Goal: Transaction & Acquisition: Purchase product/service

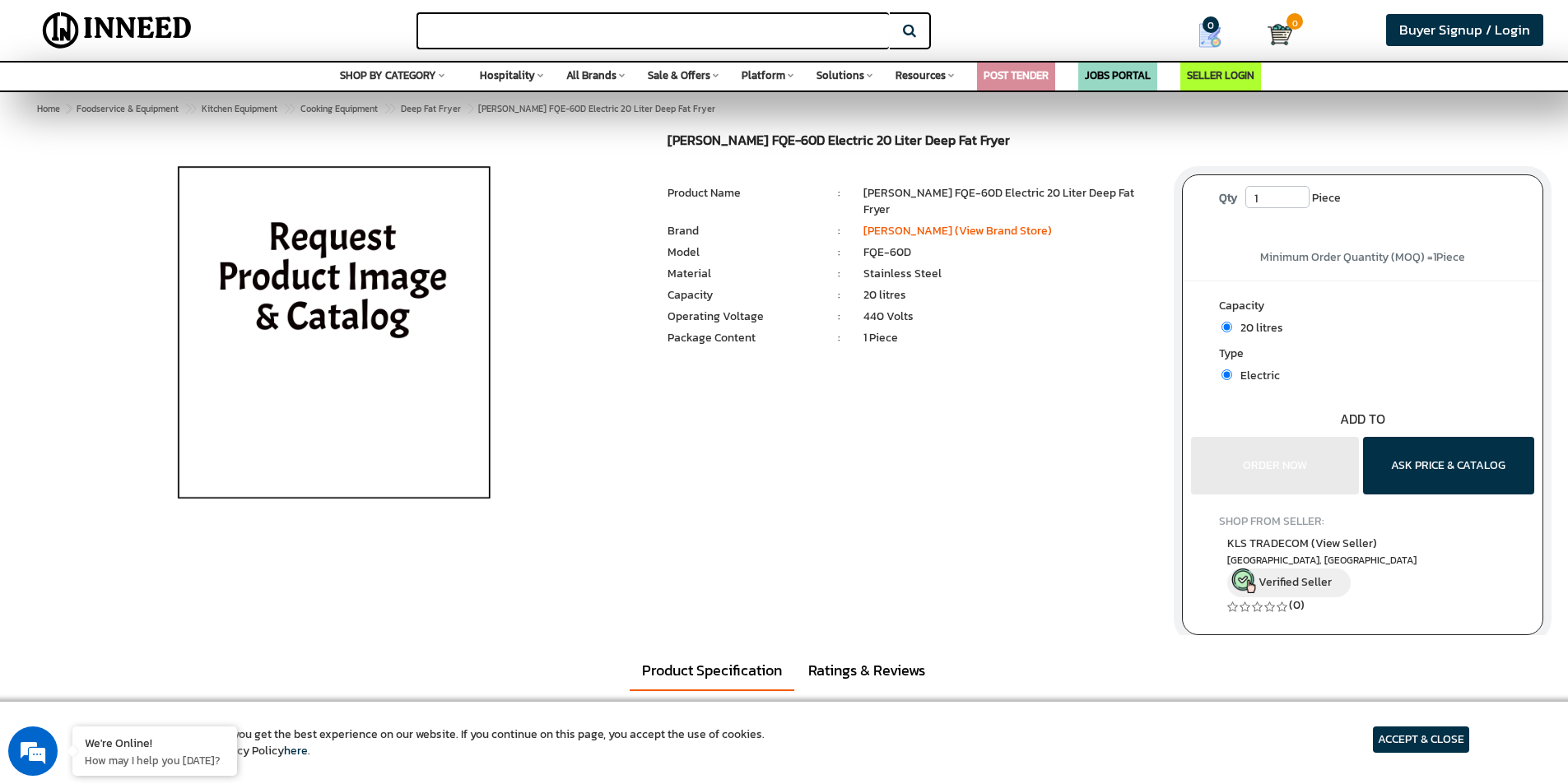
click at [611, 29] on input "text" at bounding box center [652, 31] width 472 height 37
paste input "[PERSON_NAME] FQE-60D"
type input "[PERSON_NAME] FQE-60D"
click at [890, 12] on button "Search" at bounding box center [910, 31] width 41 height 37
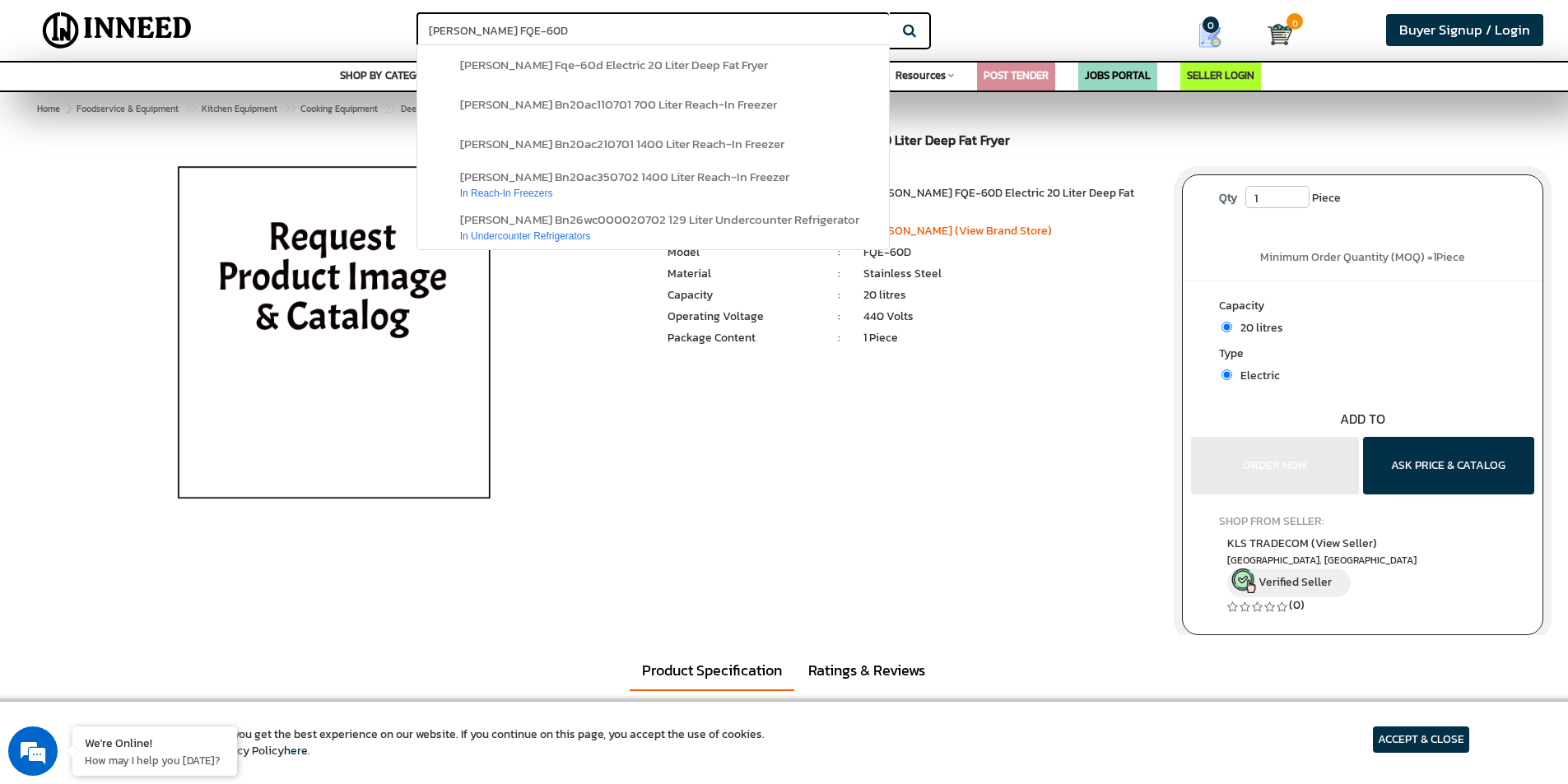
click at [337, 310] on img at bounding box center [334, 339] width 385 height 412
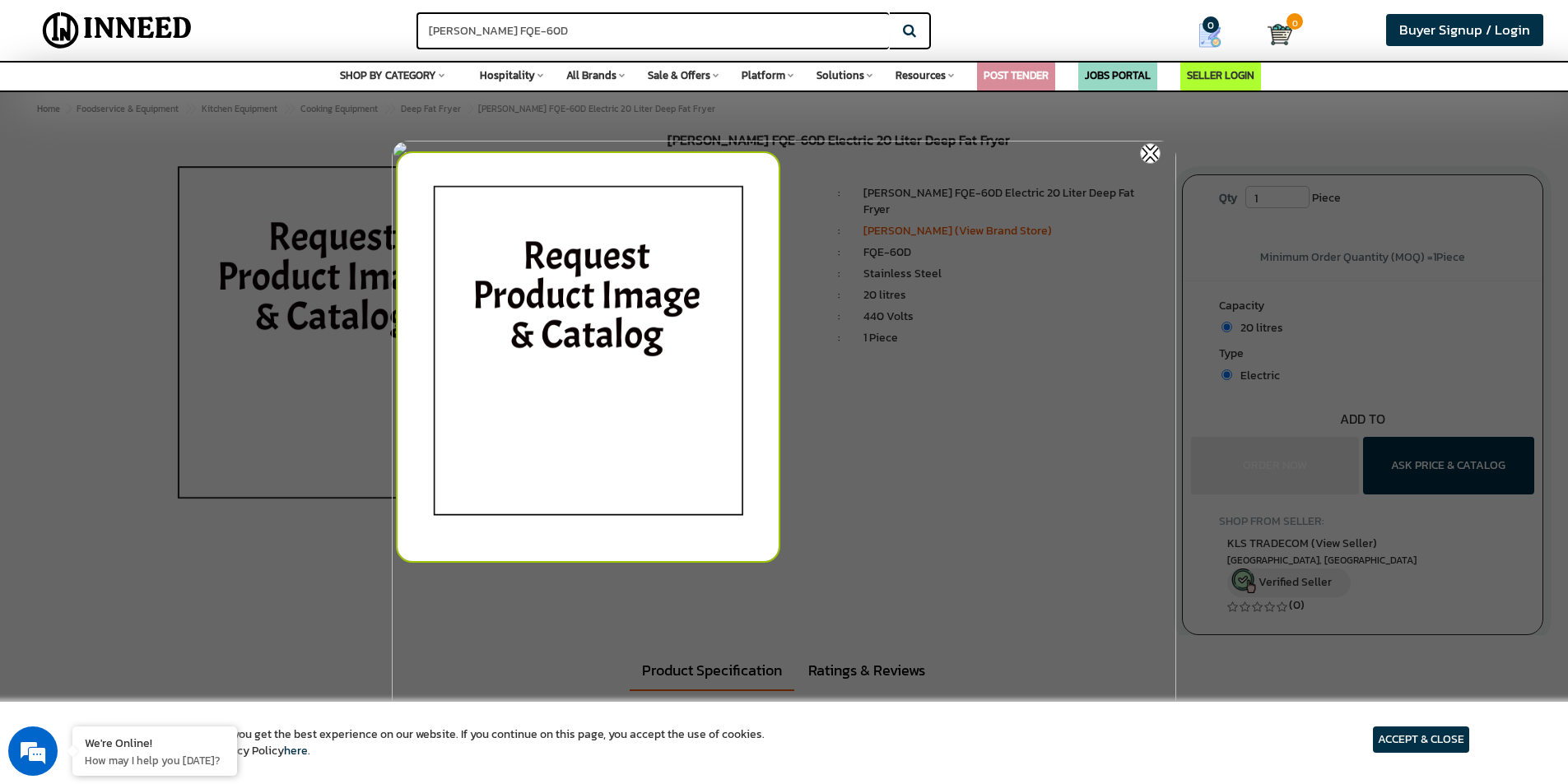
click at [1149, 152] on img at bounding box center [1149, 152] width 20 height 20
